Goal: Navigation & Orientation: Find specific page/section

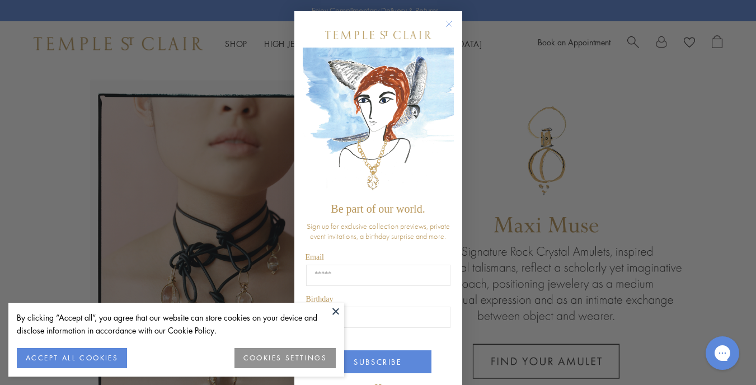
click at [442, 24] on circle "Close dialog" at bounding box center [448, 23] width 13 height 13
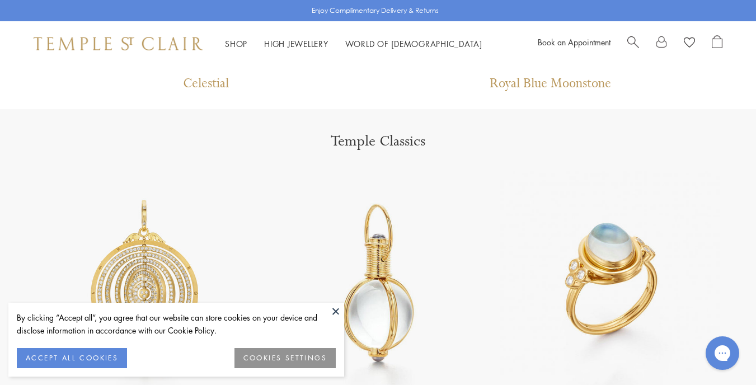
scroll to position [1287, 0]
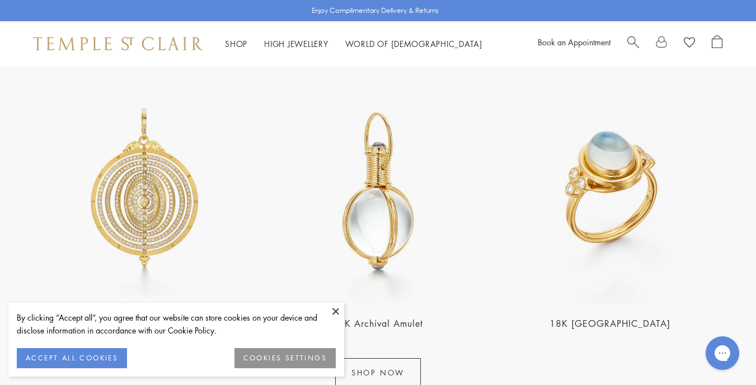
click at [628, 324] on link "18K [GEOGRAPHIC_DATA]" at bounding box center [609, 323] width 121 height 12
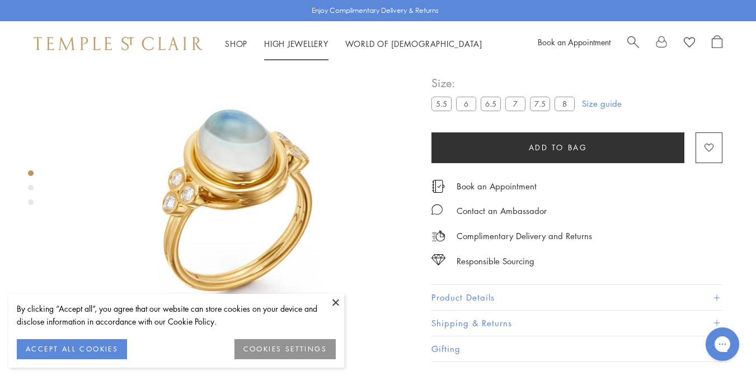
click at [284, 44] on link "High Jewellery High Jewellery" at bounding box center [296, 43] width 64 height 11
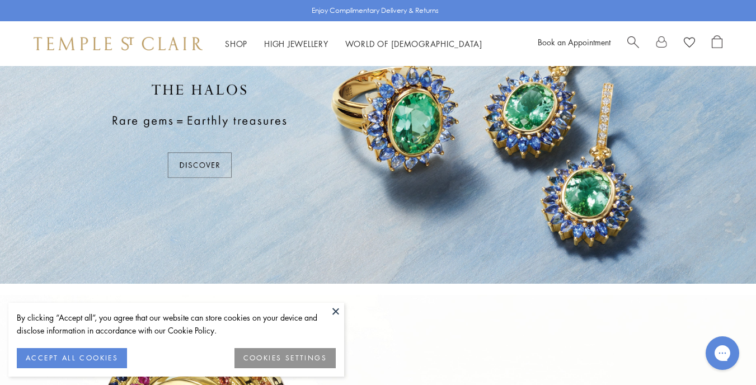
click at [337, 312] on button at bounding box center [335, 311] width 17 height 17
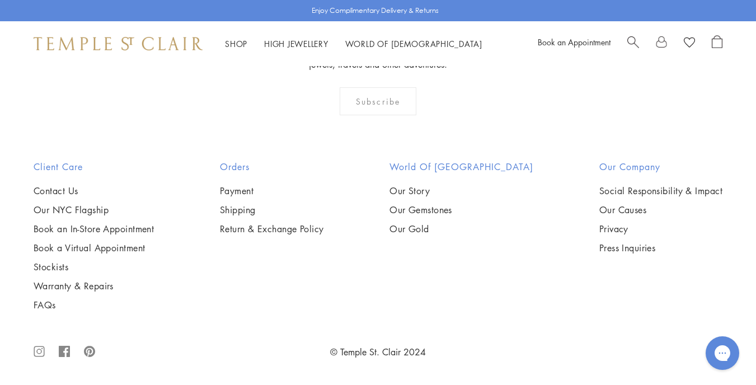
scroll to position [346, 0]
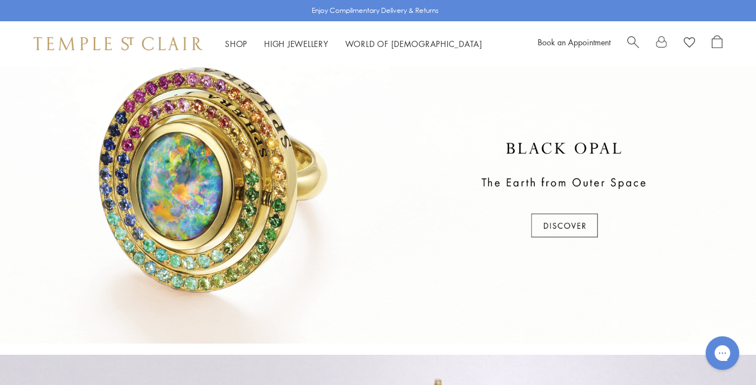
click at [571, 237] on div at bounding box center [378, 190] width 756 height 306
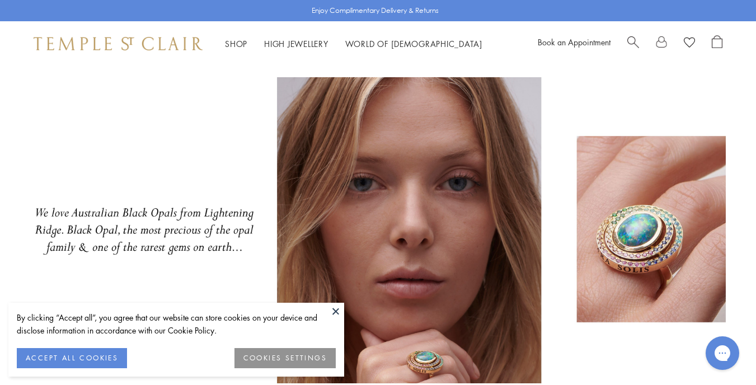
click at [335, 309] on button at bounding box center [335, 311] width 17 height 17
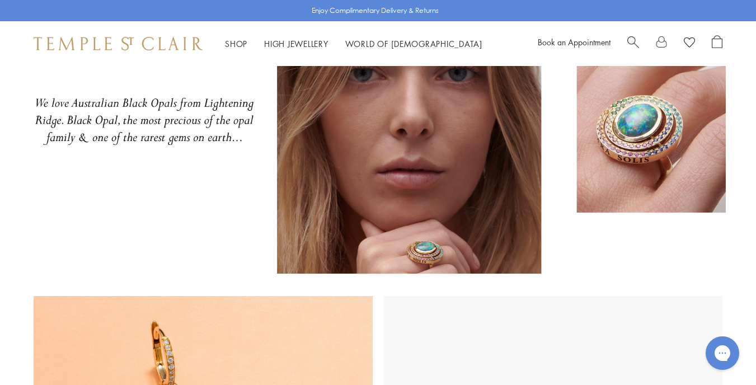
scroll to position [346, 0]
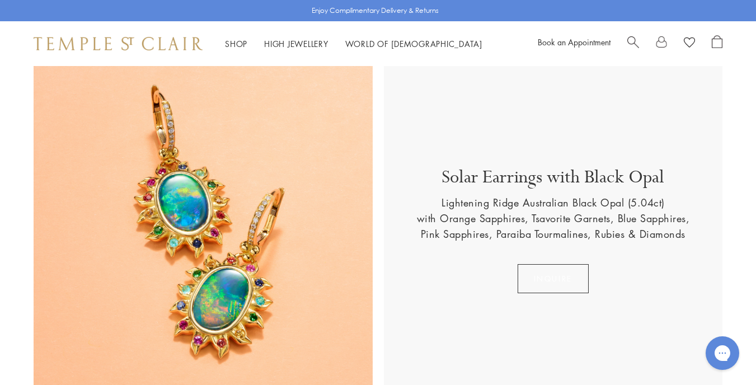
click at [541, 273] on button "INQUIRE" at bounding box center [552, 278] width 71 height 29
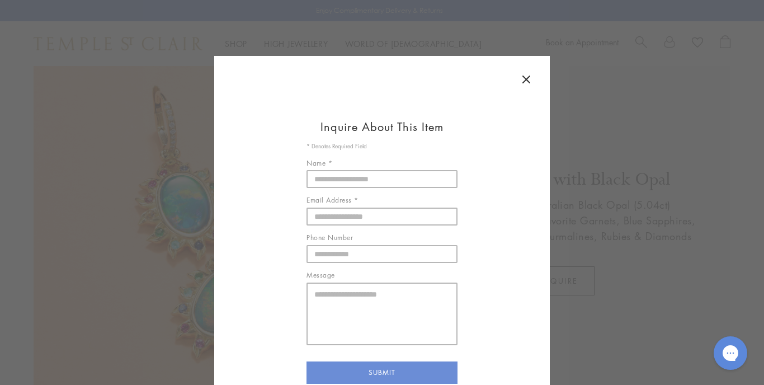
click at [527, 79] on icon at bounding box center [526, 79] width 13 height 13
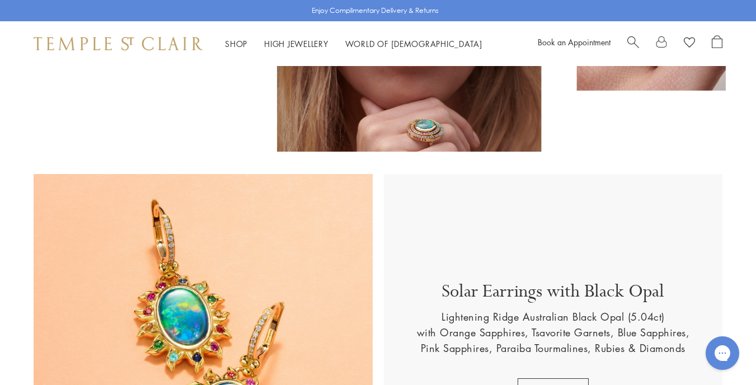
scroll to position [0, 0]
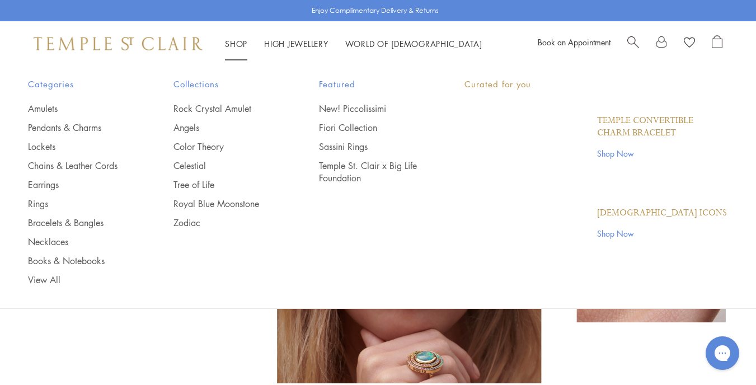
click at [233, 44] on link "Shop Shop" at bounding box center [236, 43] width 22 height 11
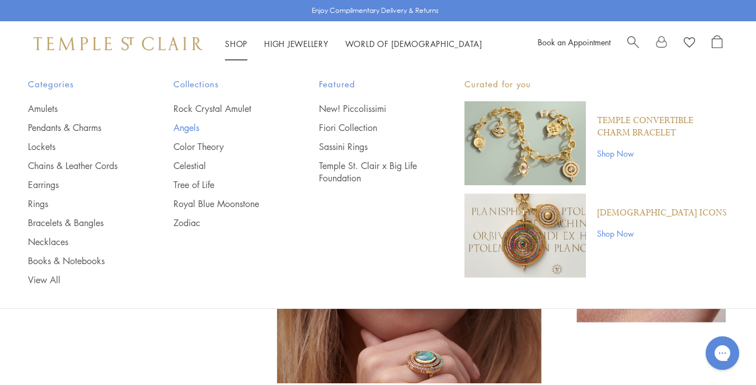
click at [187, 129] on link "Angels" at bounding box center [223, 127] width 101 height 12
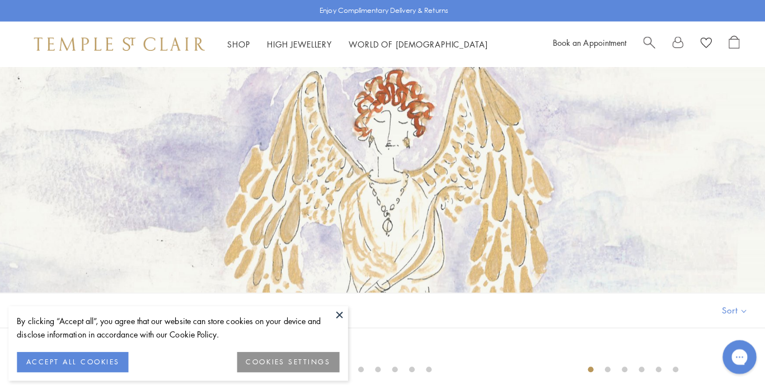
click at [336, 303] on button at bounding box center [335, 311] width 17 height 17
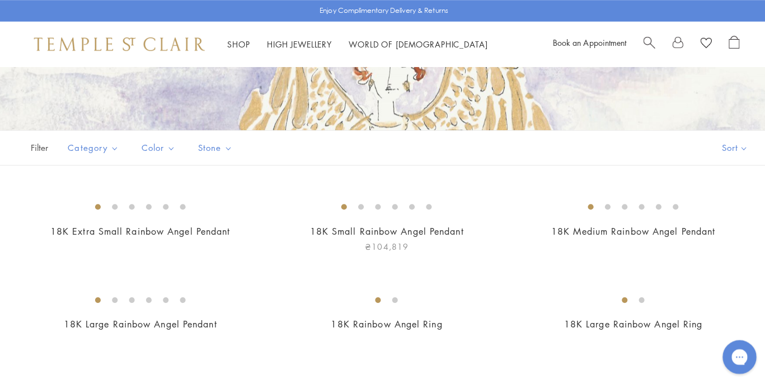
scroll to position [260, 0]
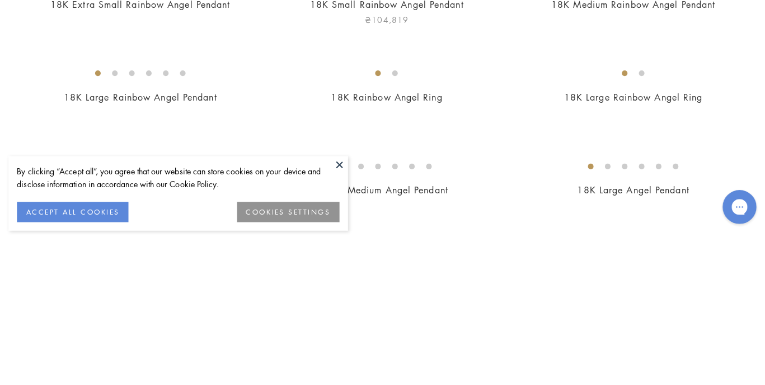
scroll to position [276, 0]
